Goal: Navigation & Orientation: Find specific page/section

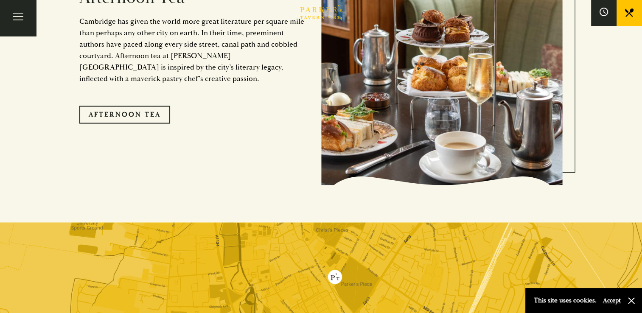
scroll to position [1655, 0]
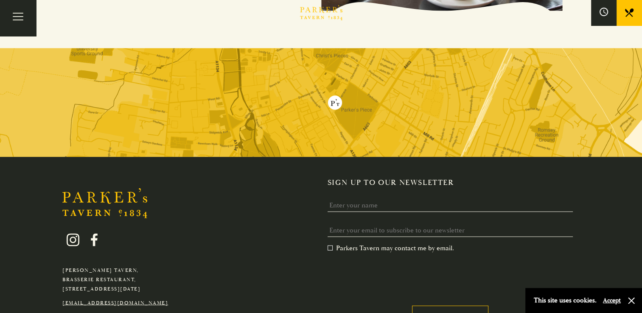
click at [335, 93] on img at bounding box center [321, 102] width 642 height 109
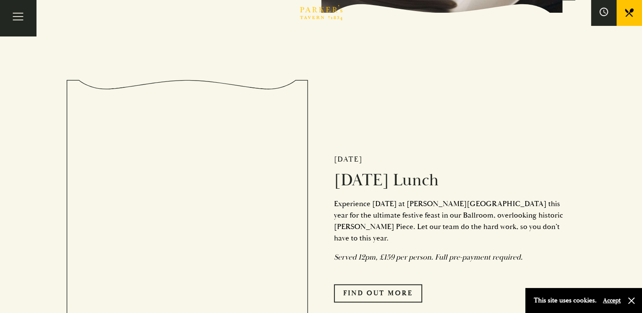
scroll to position [976, 0]
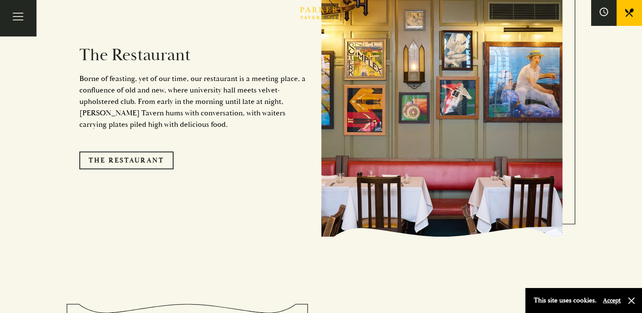
scroll to position [764, 0]
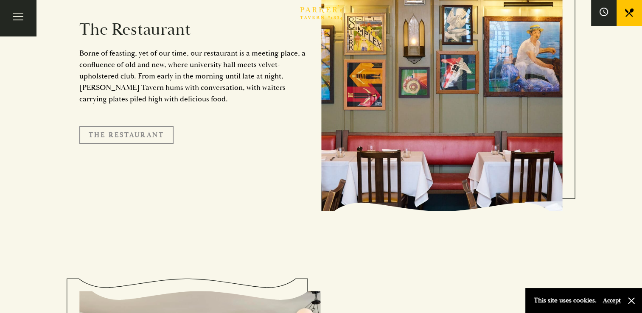
click at [136, 126] on link "The Restaurant" at bounding box center [126, 135] width 94 height 18
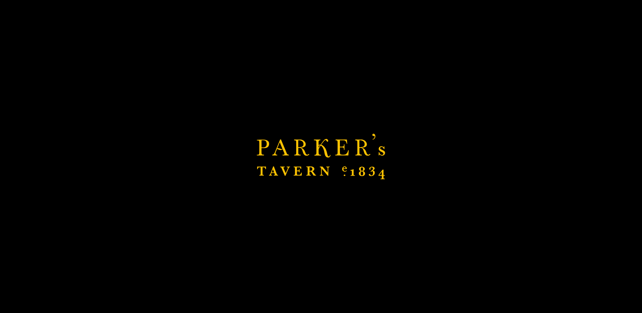
scroll to position [891, 0]
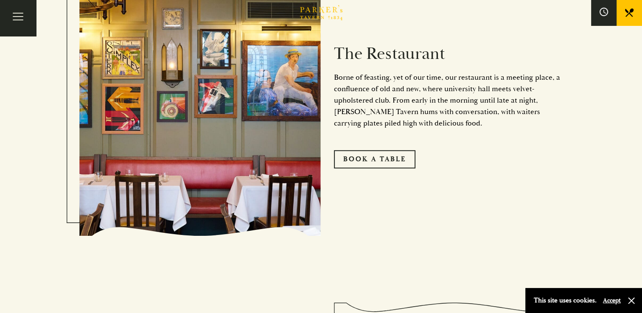
scroll to position [467, 0]
